Goal: Task Accomplishment & Management: Complete application form

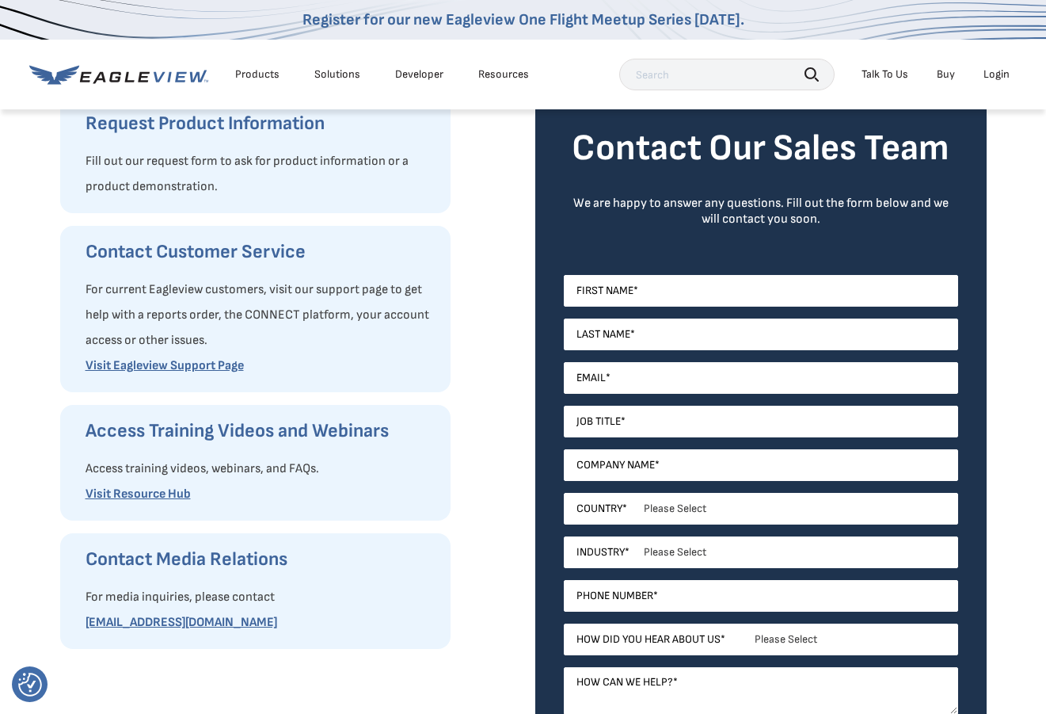
scroll to position [211, 0]
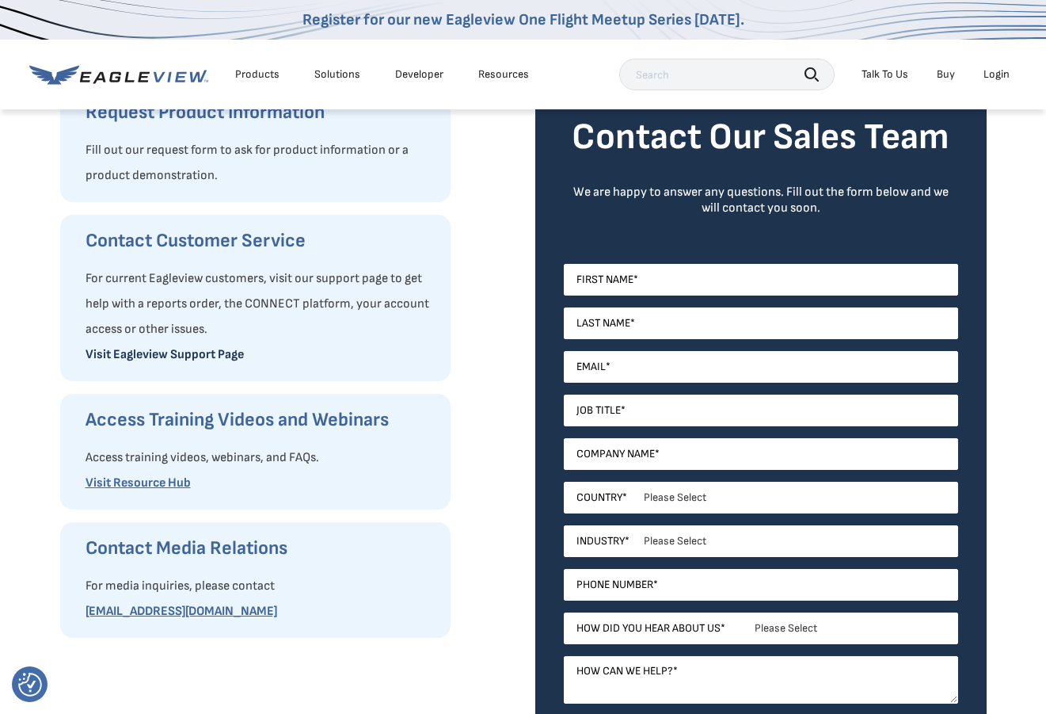
click at [175, 361] on link "Visit Eagleview Support Page" at bounding box center [165, 354] width 158 height 15
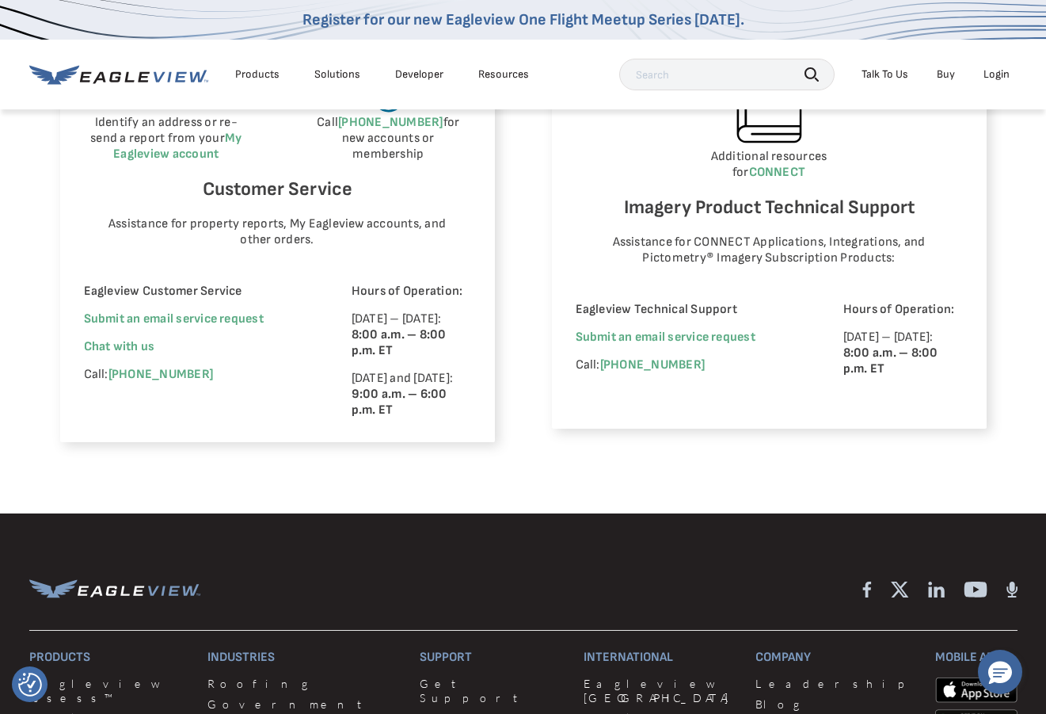
scroll to position [634, 0]
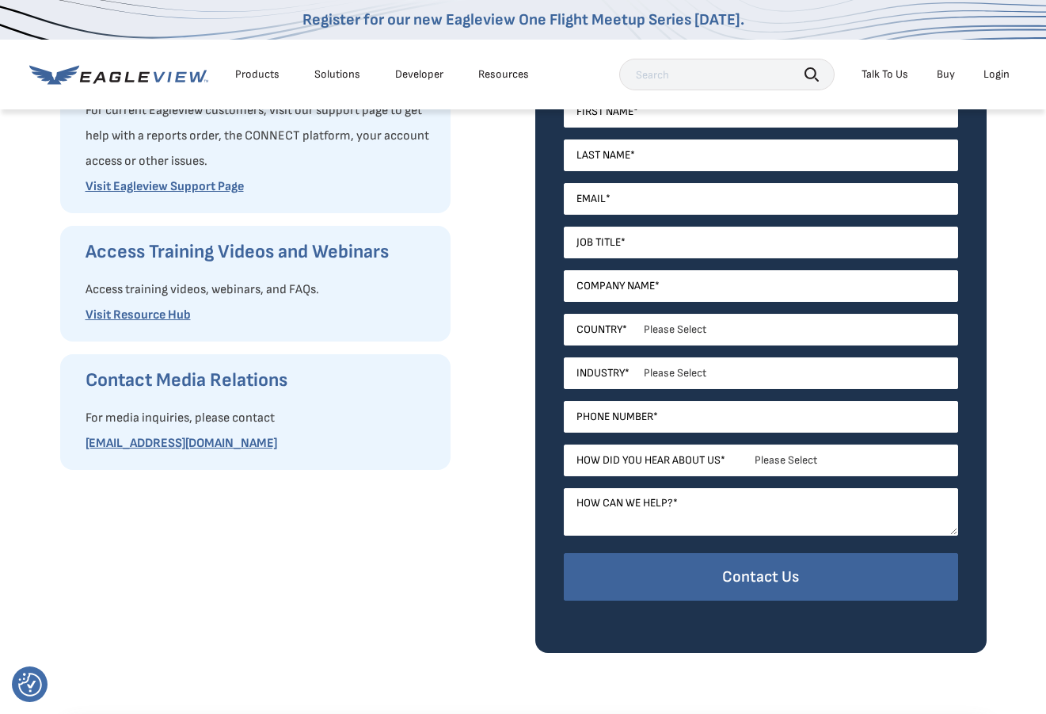
scroll to position [211, 0]
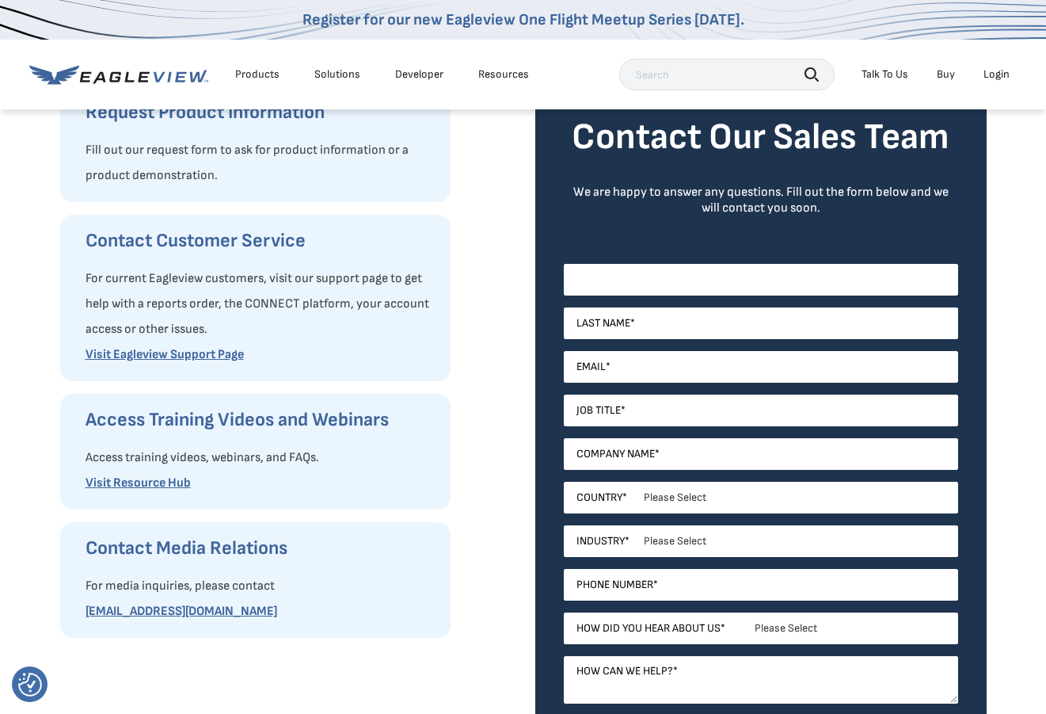
click at [684, 291] on input "First Name *" at bounding box center [761, 280] width 394 height 32
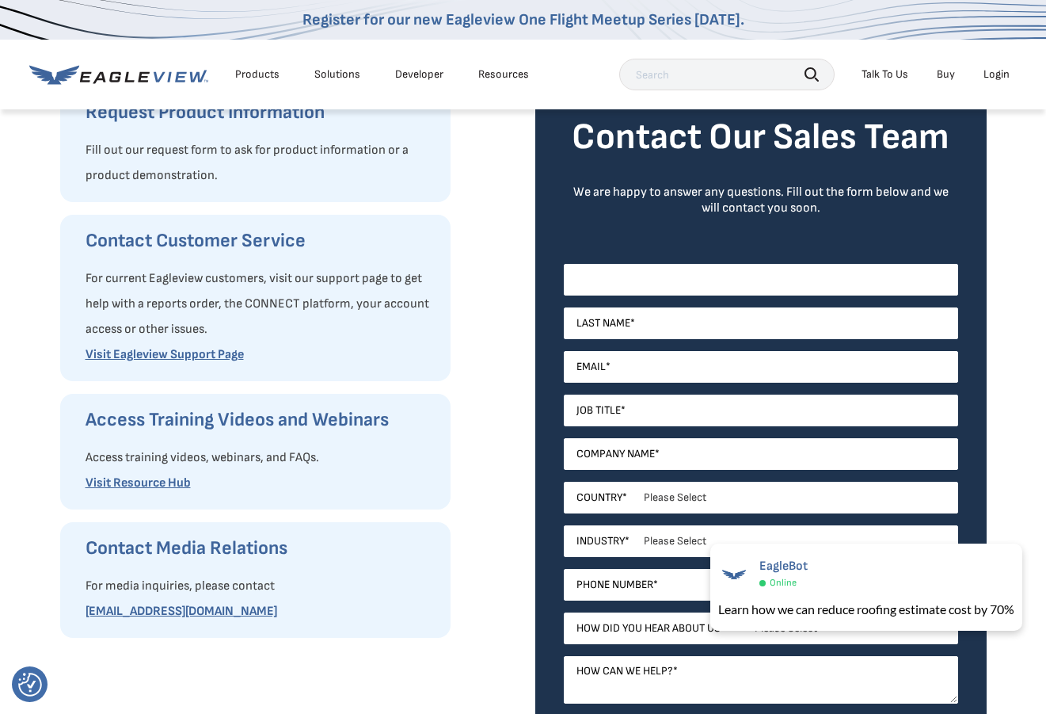
type input "Arianna"
type input "Verne"
type input "GESpurchasing@gulfeaglesupply.com"
type input "Gulfeagle Supply INC"
select select "[GEOGRAPHIC_DATA]"
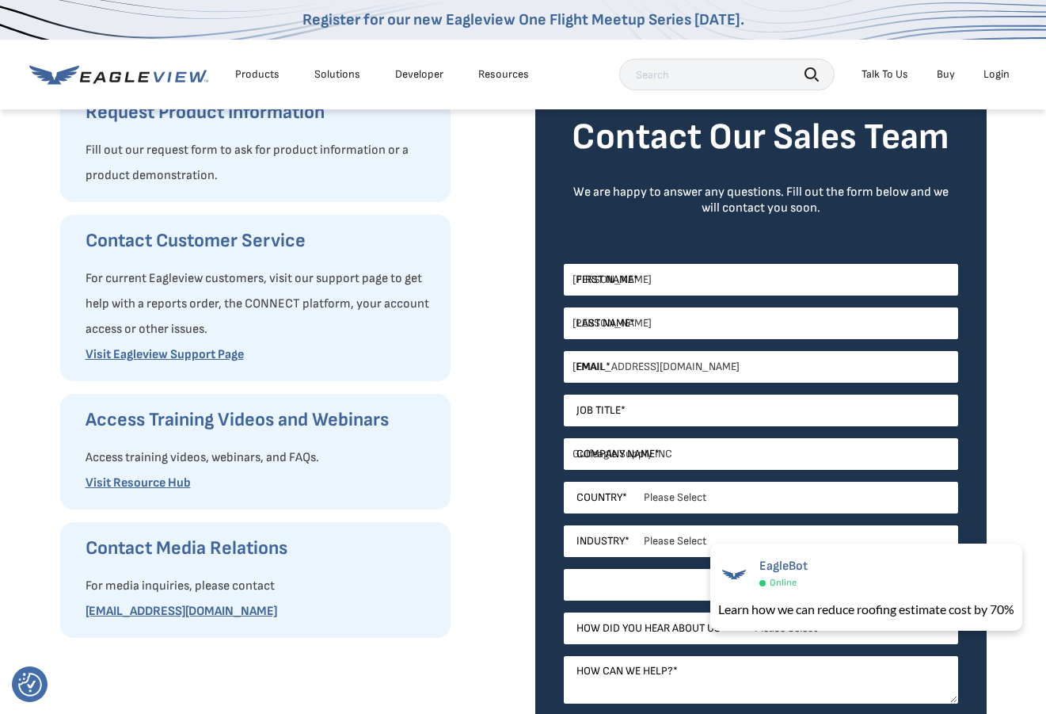
type input "19549976277"
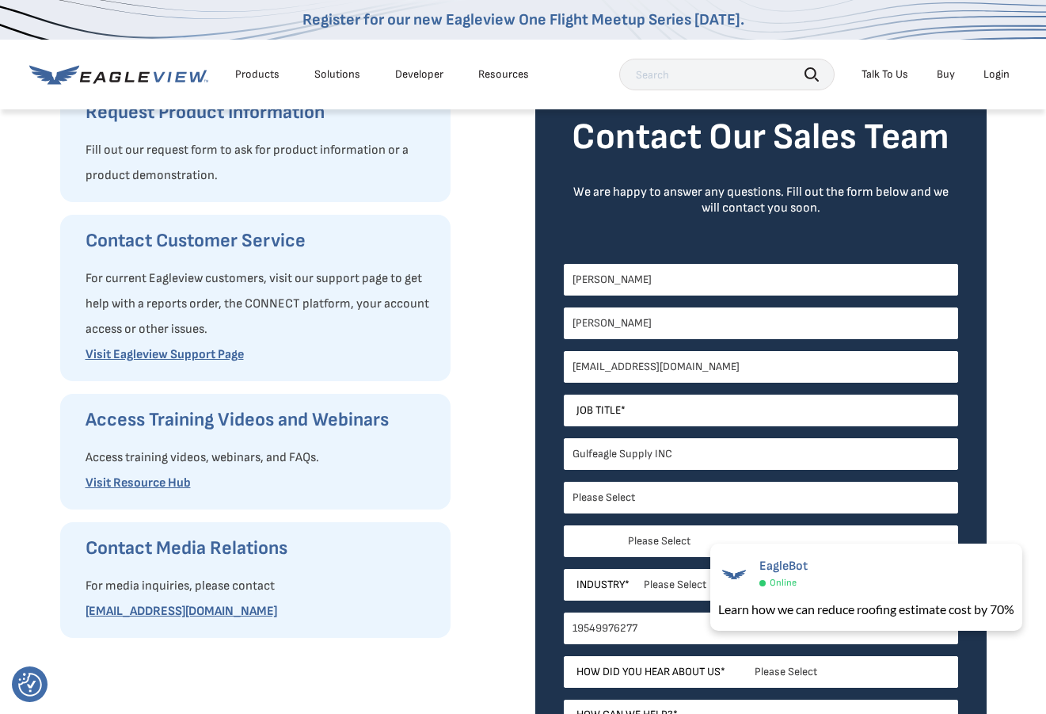
select select "Florida"
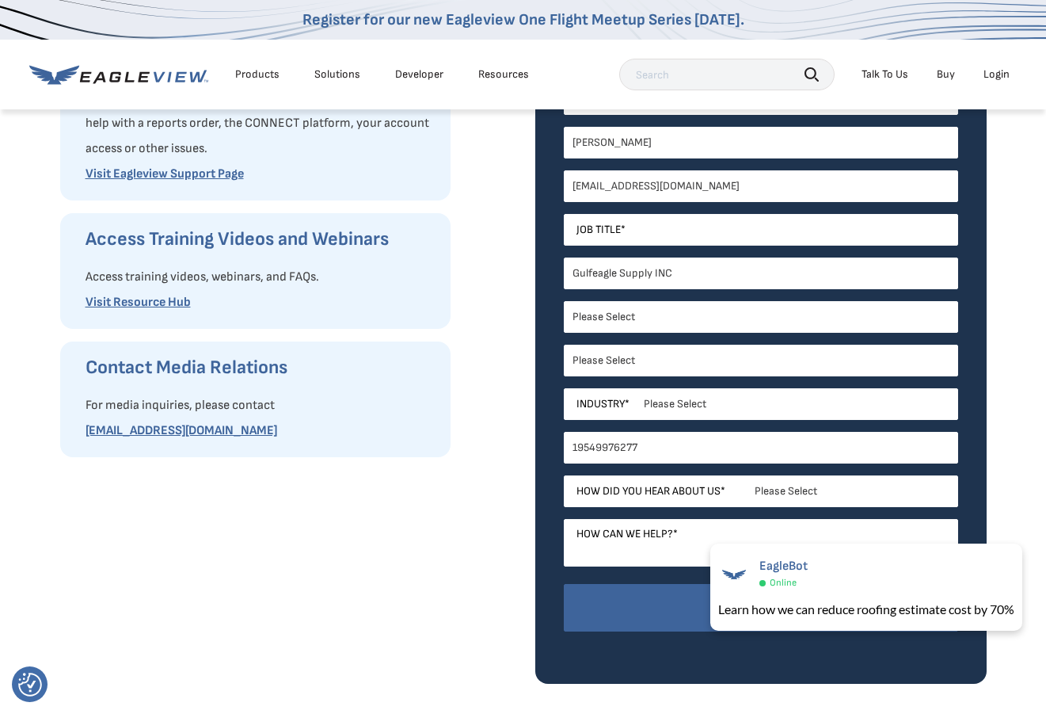
scroll to position [422, 0]
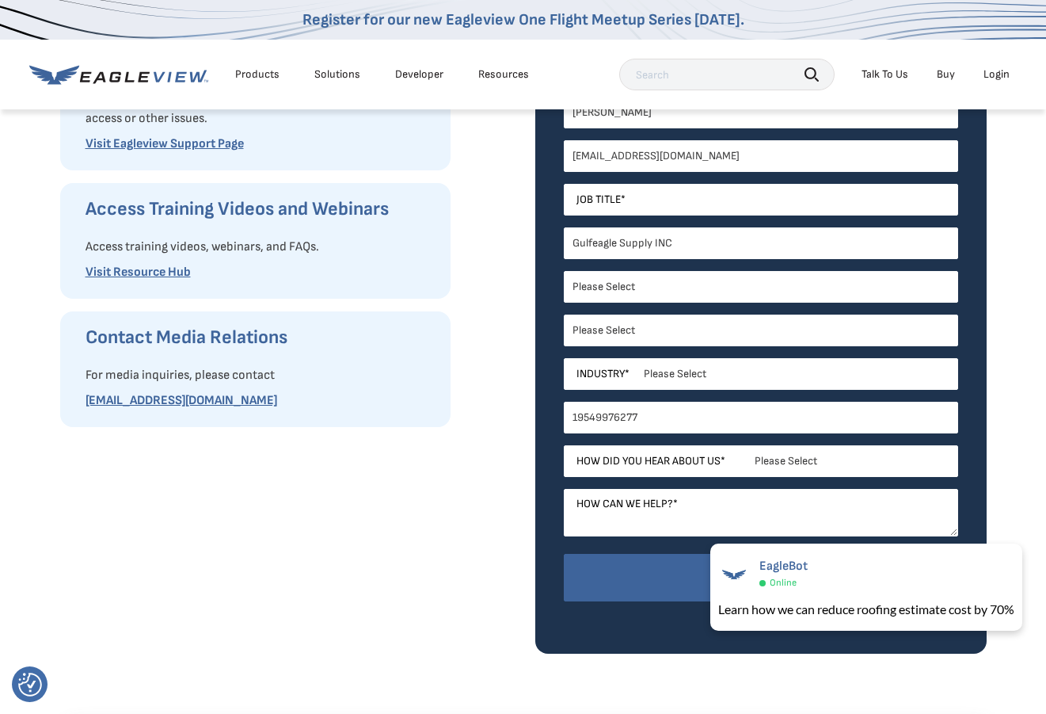
click at [247, 276] on p "Visit Resource Hub" at bounding box center [260, 272] width 349 height 25
drag, startPoint x: 276, startPoint y: 394, endPoint x: 82, endPoint y: 396, distance: 193.3
click at [82, 396] on div "Contact Media Relations For media inquiries, please contact mediarelations@eagl…" at bounding box center [255, 369] width 391 height 116
copy link "mediarelations@eagleview.com"
